Goal: Task Accomplishment & Management: Complete application form

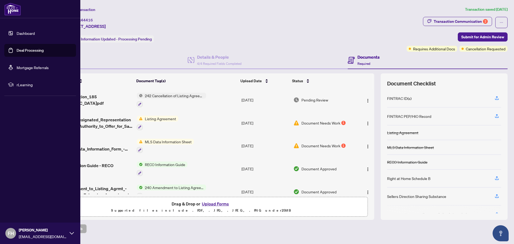
click at [17, 50] on link "Deal Processing" at bounding box center [30, 50] width 27 height 5
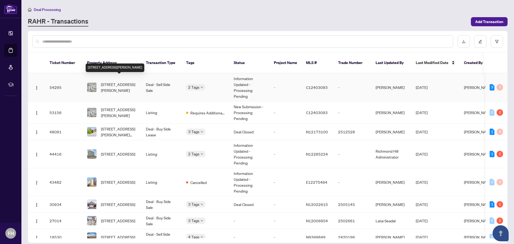
click at [116, 82] on span "[STREET_ADDRESS][PERSON_NAME]" at bounding box center [119, 87] width 36 height 12
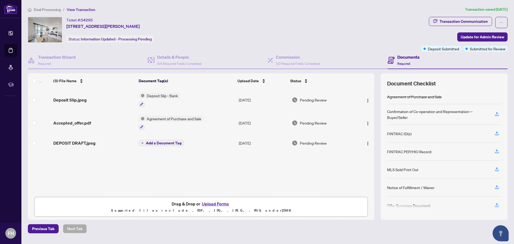
click at [212, 203] on button "Upload Forms" at bounding box center [215, 203] width 30 height 7
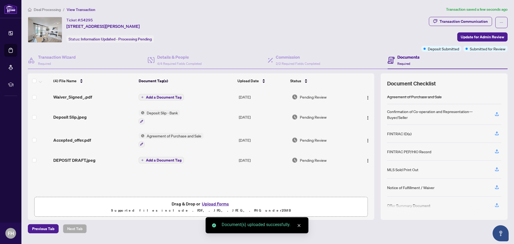
click at [206, 202] on button "Upload Forms" at bounding box center [215, 203] width 30 height 7
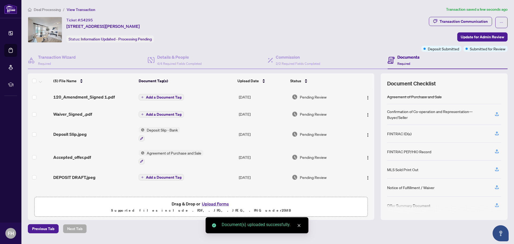
click at [210, 203] on button "Upload Forms" at bounding box center [215, 203] width 30 height 7
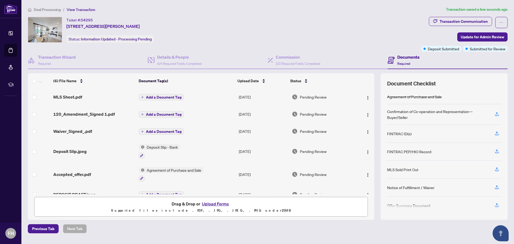
click at [158, 97] on span "Add a Document Tag" at bounding box center [164, 97] width 36 height 4
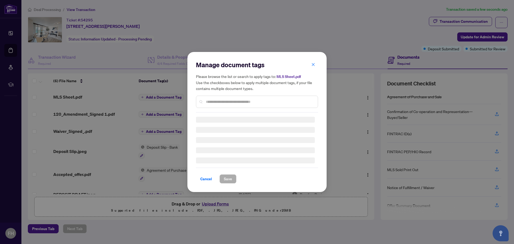
click at [216, 105] on div at bounding box center [257, 102] width 122 height 12
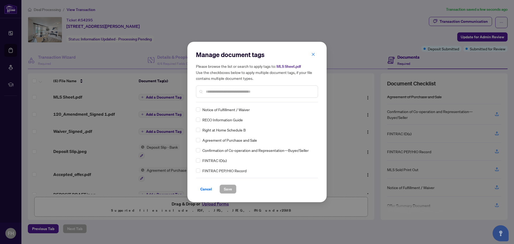
click at [214, 101] on div "Manage document tags Please browse the list or search to apply tags to: MLS She…" at bounding box center [257, 76] width 122 height 52
click at [212, 89] on input "text" at bounding box center [260, 92] width 108 height 6
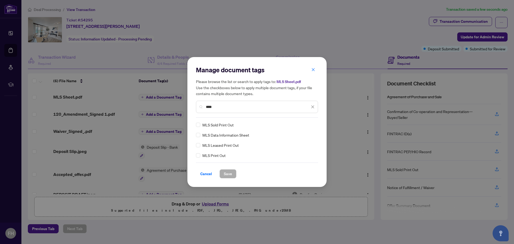
type input "***"
click at [226, 175] on span "Save" at bounding box center [228, 173] width 8 height 9
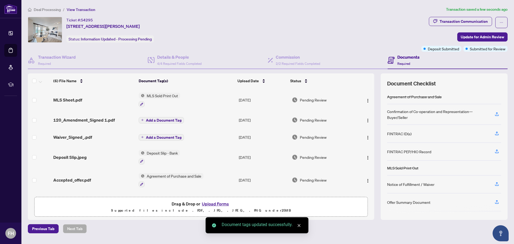
click at [158, 118] on span "Add a Document Tag" at bounding box center [164, 120] width 36 height 4
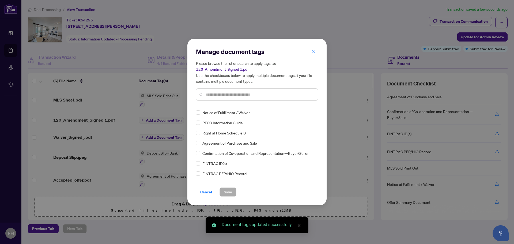
click at [211, 103] on div "Manage document tags Please browse the list or search to apply tags to: 120_Ame…" at bounding box center [257, 76] width 122 height 58
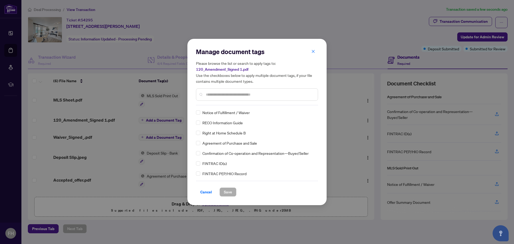
click at [214, 94] on input "text" at bounding box center [260, 95] width 108 height 6
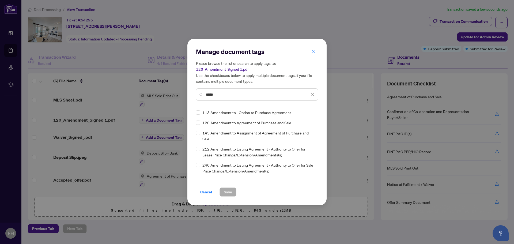
type input "*****"
click at [227, 195] on span "Save" at bounding box center [228, 192] width 8 height 9
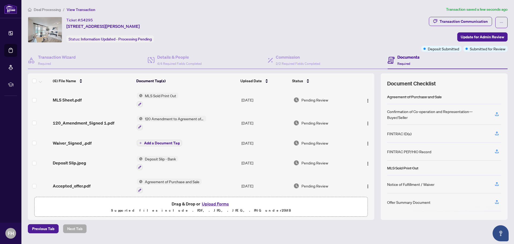
click at [154, 141] on span "Add a Document Tag" at bounding box center [162, 143] width 36 height 4
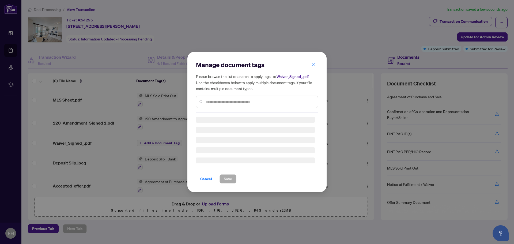
click at [218, 102] on div "Manage document tags Please browse the list or search to apply tags to: Waiver_…" at bounding box center [257, 121] width 122 height 123
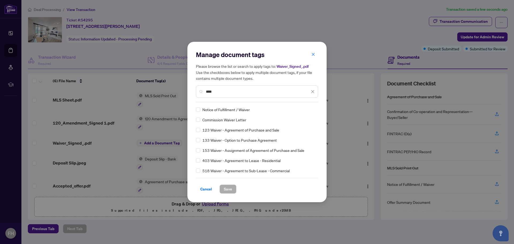
type input "****"
click at [230, 186] on span "Save" at bounding box center [228, 189] width 8 height 9
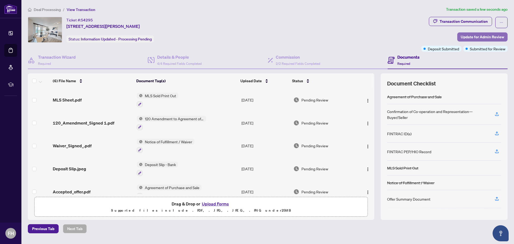
click at [475, 36] on span "Update for Admin Review" at bounding box center [482, 37] width 43 height 9
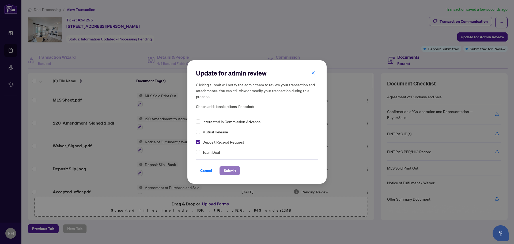
click at [227, 171] on span "Submit" at bounding box center [230, 170] width 12 height 9
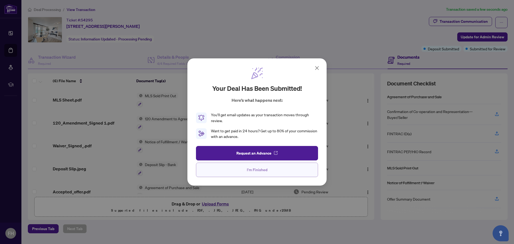
click at [242, 171] on button "I'm Finished" at bounding box center [257, 169] width 122 height 14
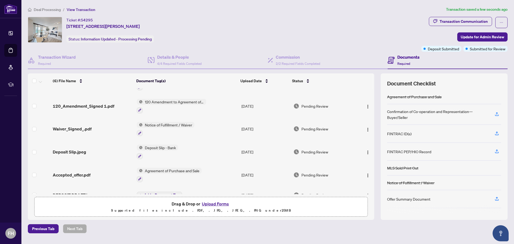
scroll to position [26, 0]
